Goal: Navigation & Orientation: Find specific page/section

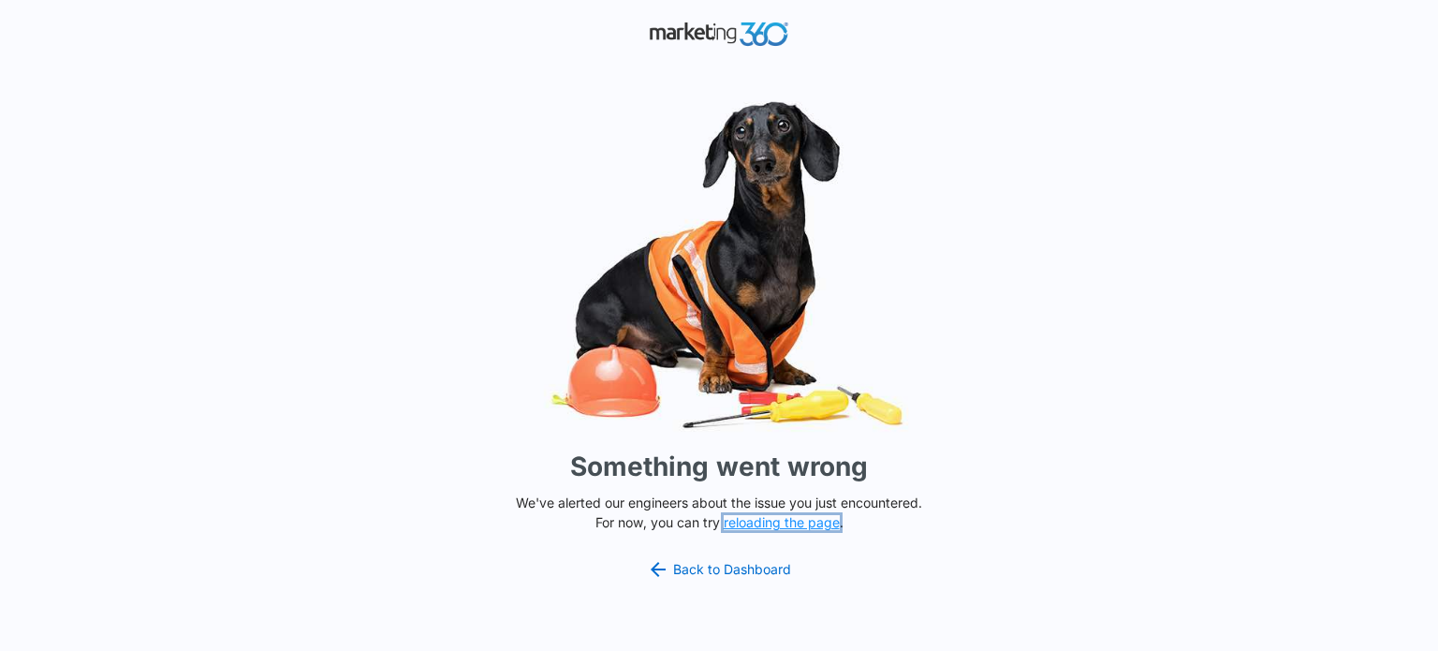
click at [782, 521] on button "reloading the page" at bounding box center [782, 522] width 116 height 15
click at [756, 570] on link "Back to Dashboard" at bounding box center [719, 569] width 144 height 22
